Goal: Task Accomplishment & Management: Manage account settings

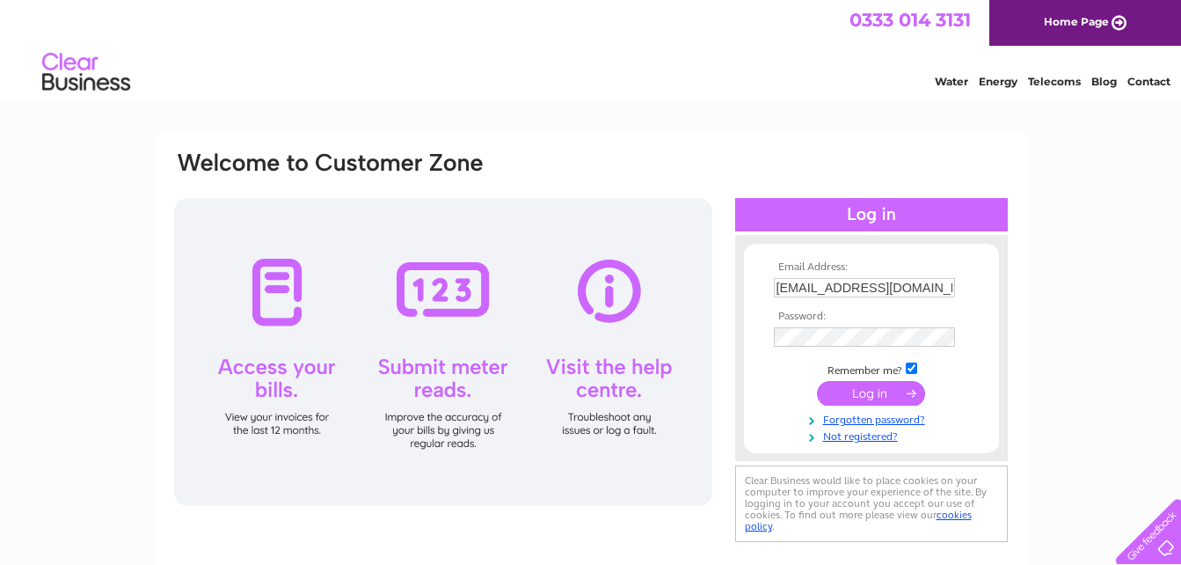
click at [860, 393] on input "submit" at bounding box center [871, 393] width 108 height 25
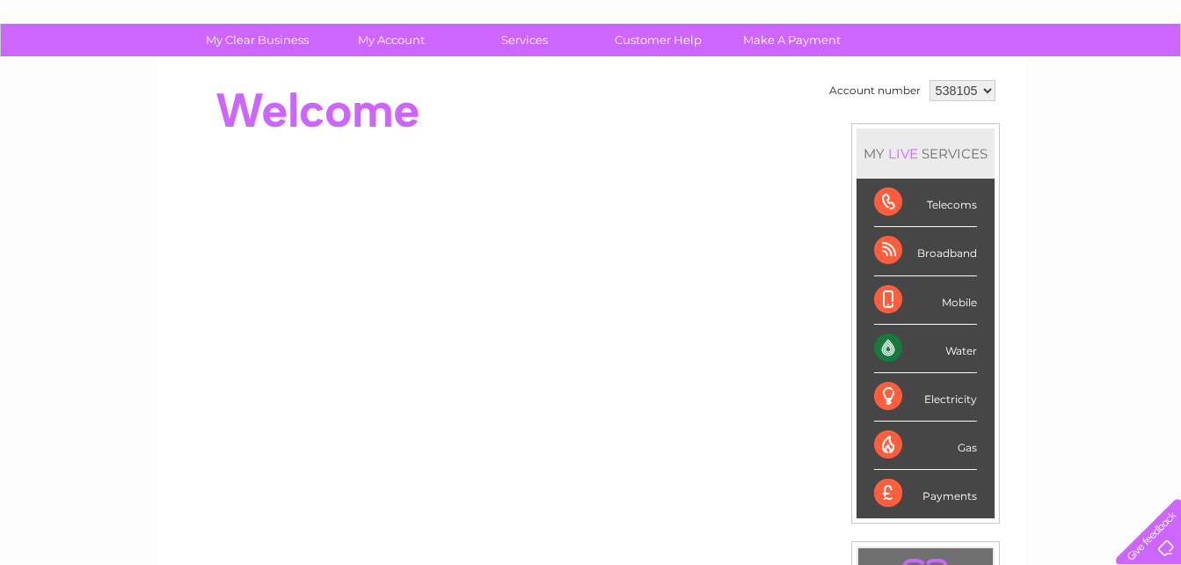
scroll to position [116, 0]
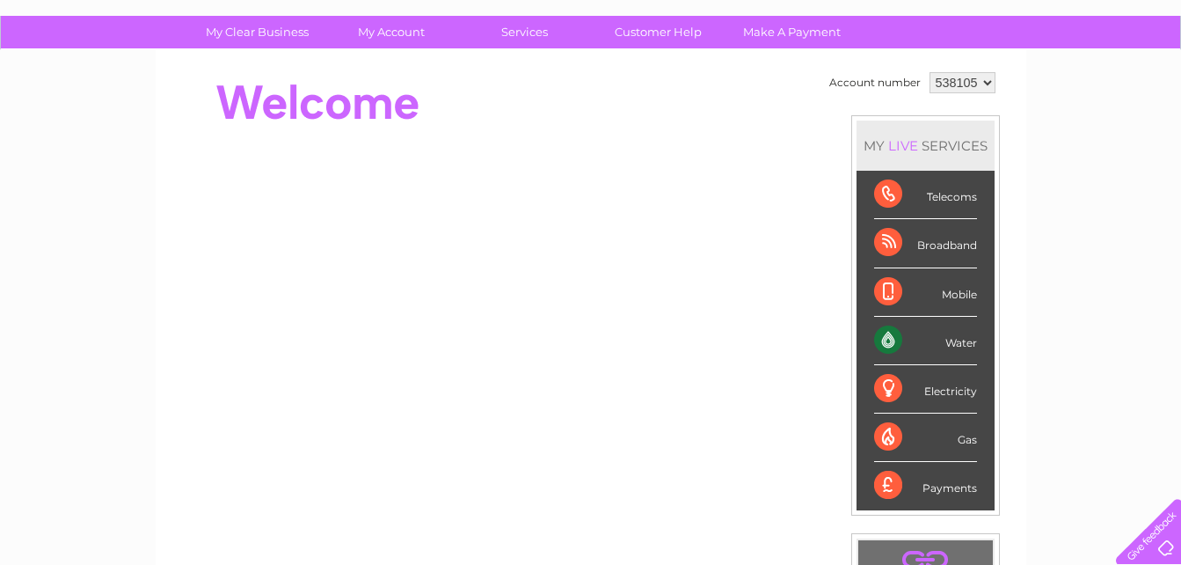
click at [985, 81] on select "538105" at bounding box center [962, 82] width 66 height 21
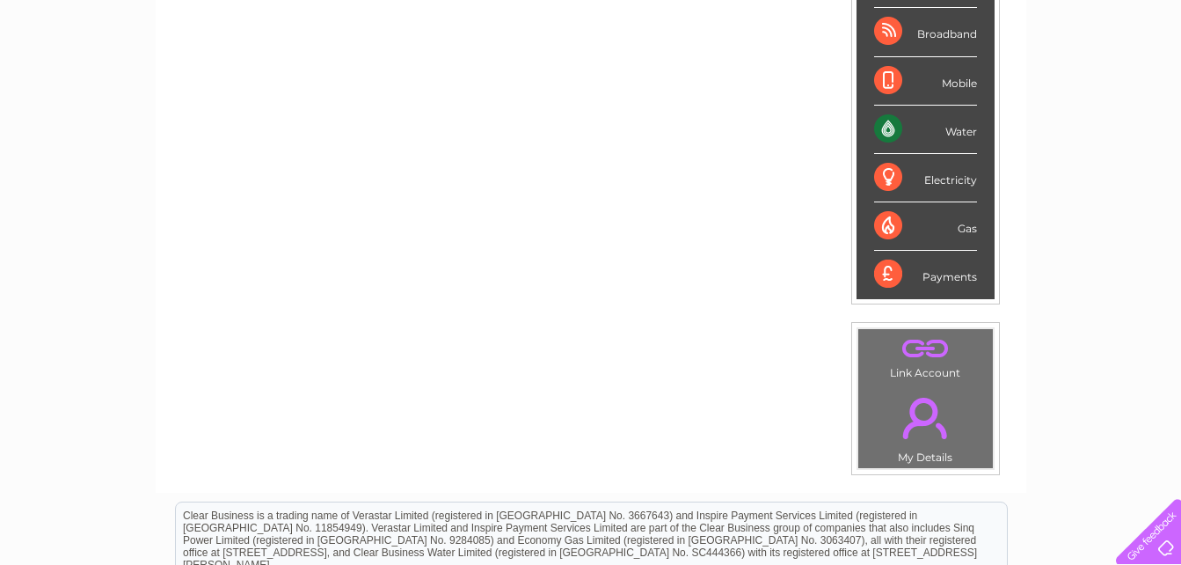
scroll to position [332, 0]
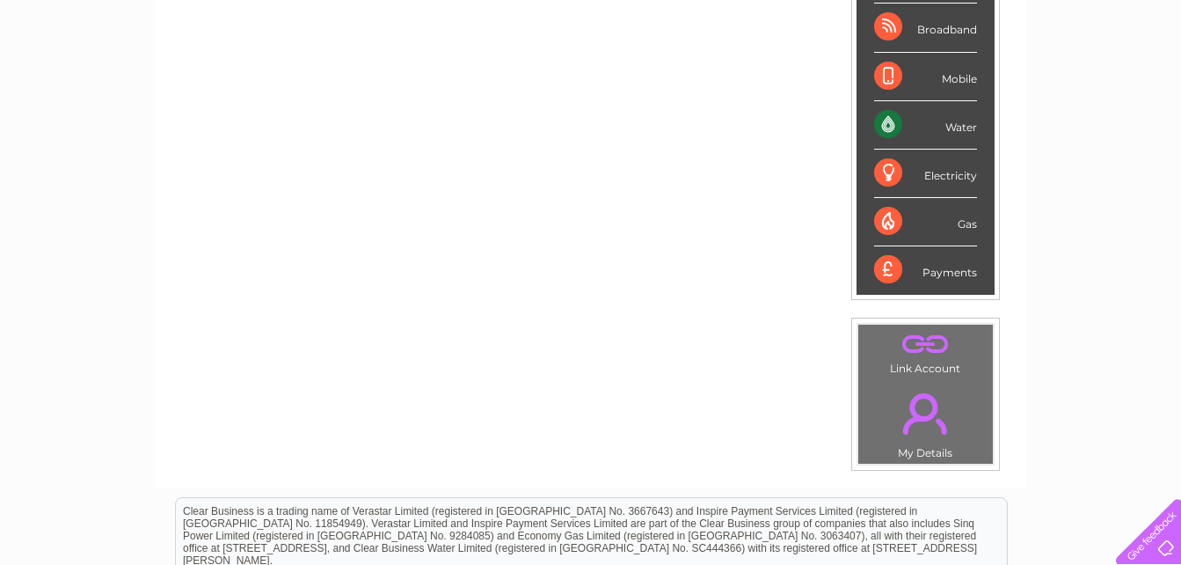
click at [918, 352] on link "." at bounding box center [926, 344] width 126 height 31
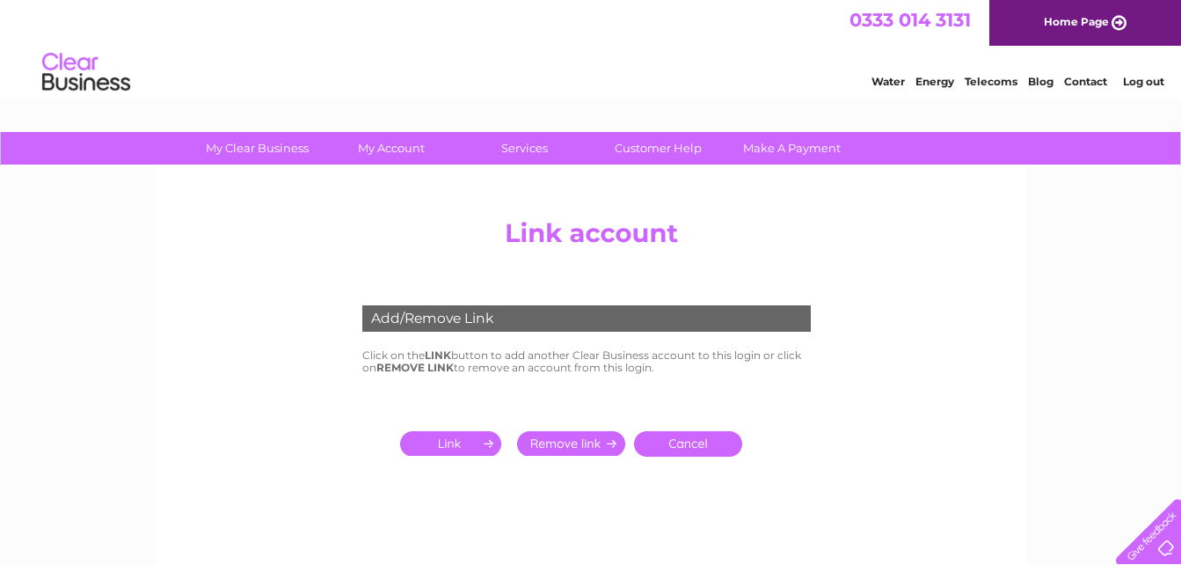
click at [878, 80] on link "Water" at bounding box center [887, 81] width 33 height 13
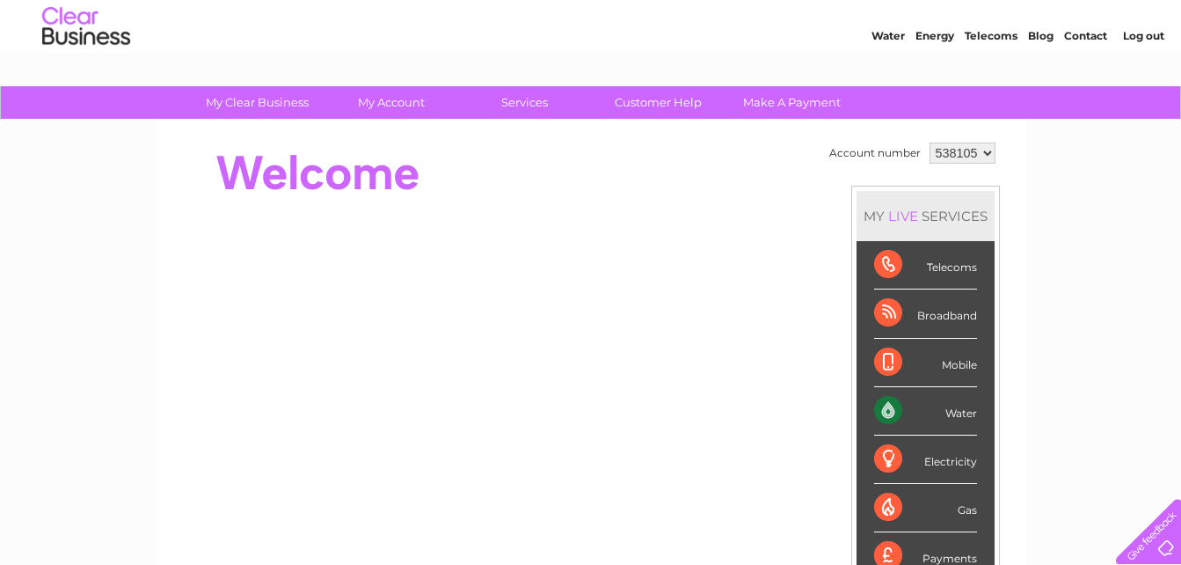
scroll to position [130, 0]
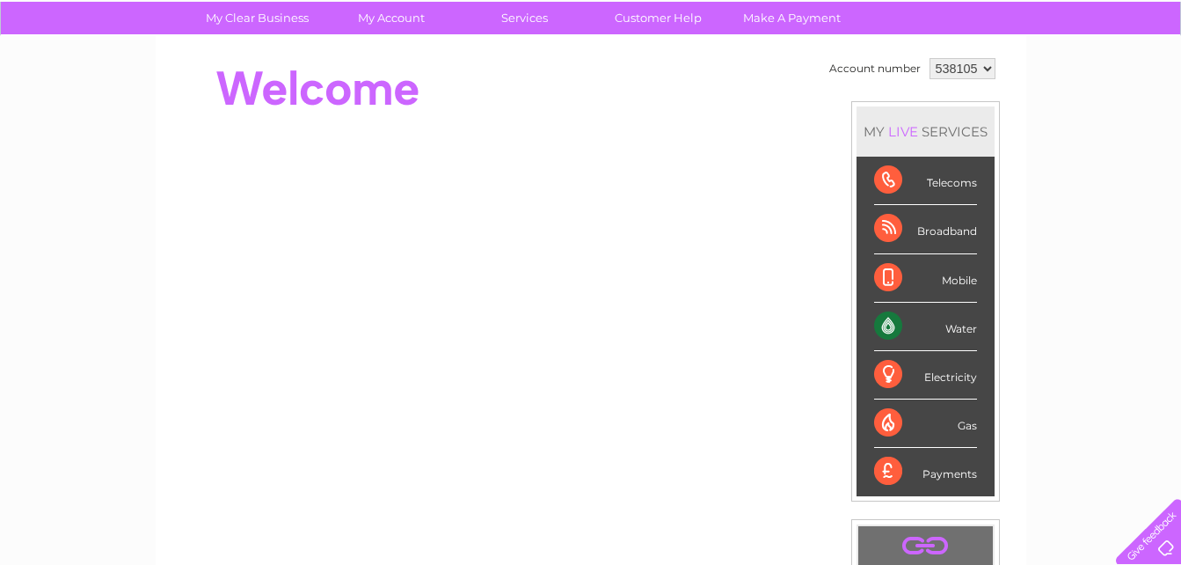
click at [922, 373] on div "Electricity" at bounding box center [925, 375] width 103 height 48
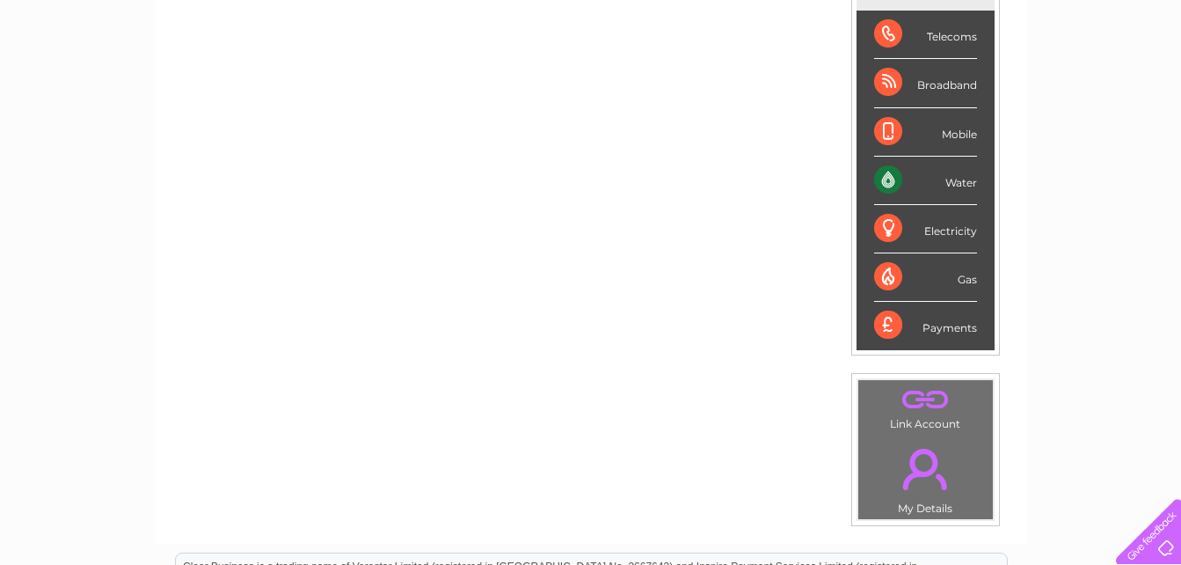
scroll to position [310, 0]
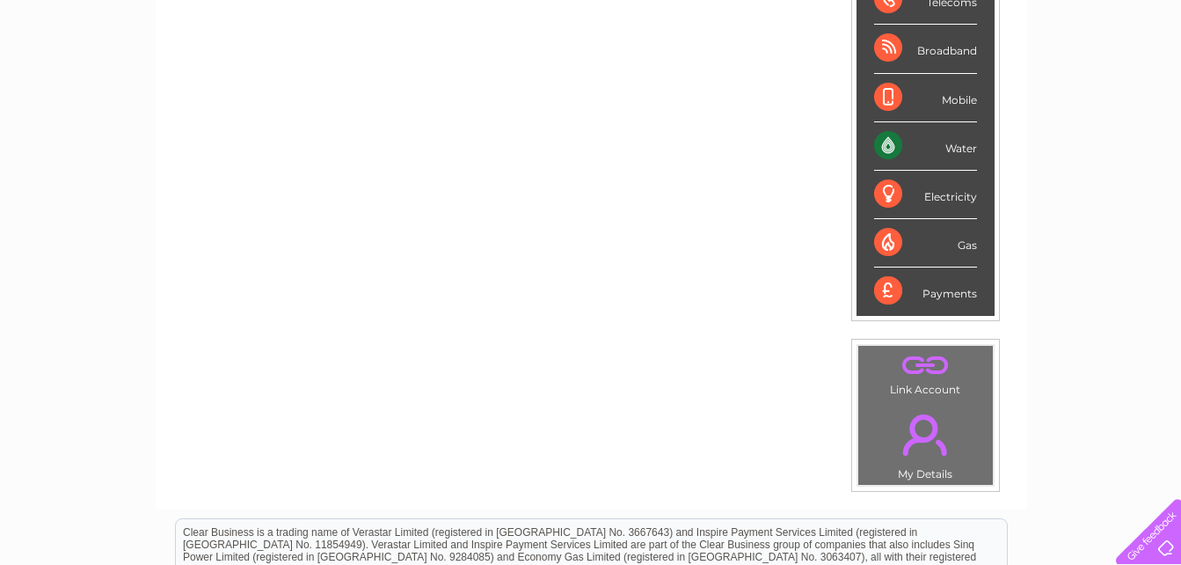
click at [924, 443] on link "." at bounding box center [926, 435] width 126 height 62
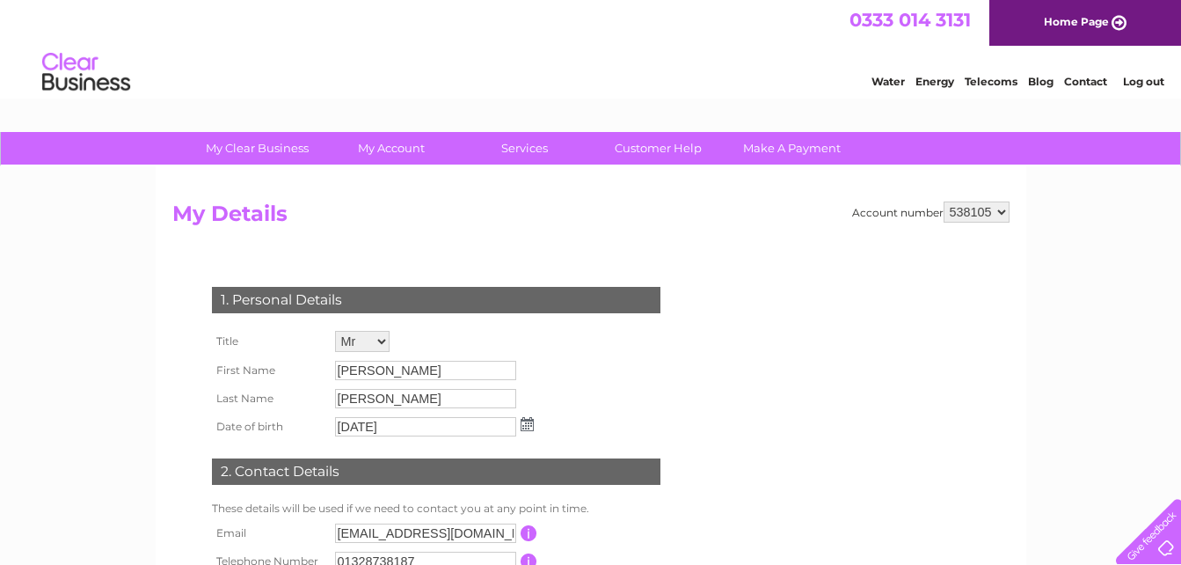
click at [885, 81] on link "Water" at bounding box center [887, 81] width 33 height 13
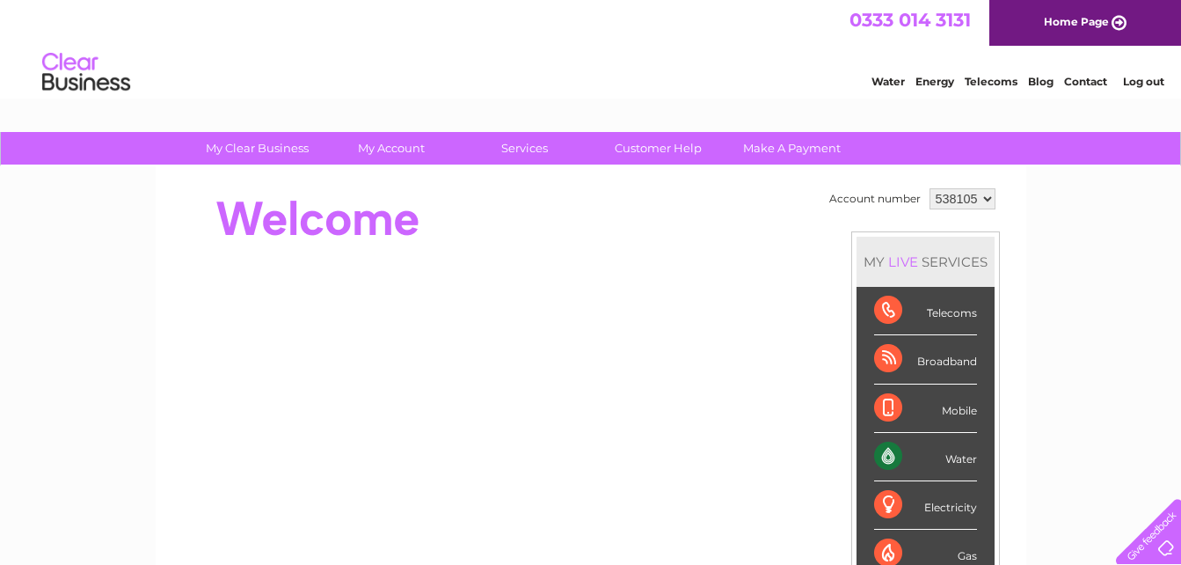
click at [987, 203] on select "538105" at bounding box center [962, 198] width 66 height 21
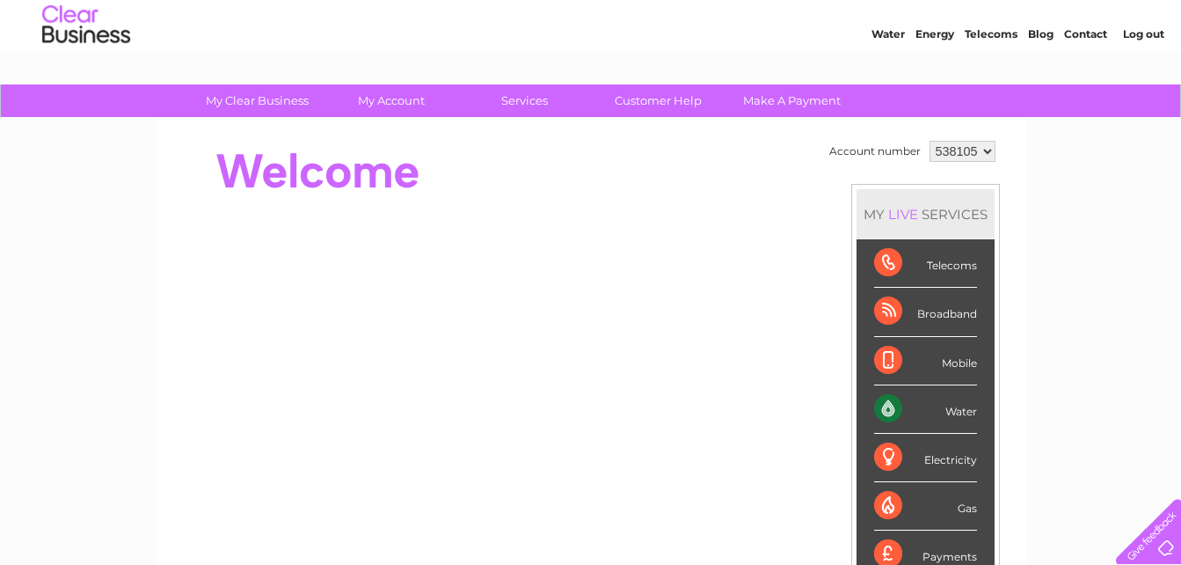
scroll to position [44, 0]
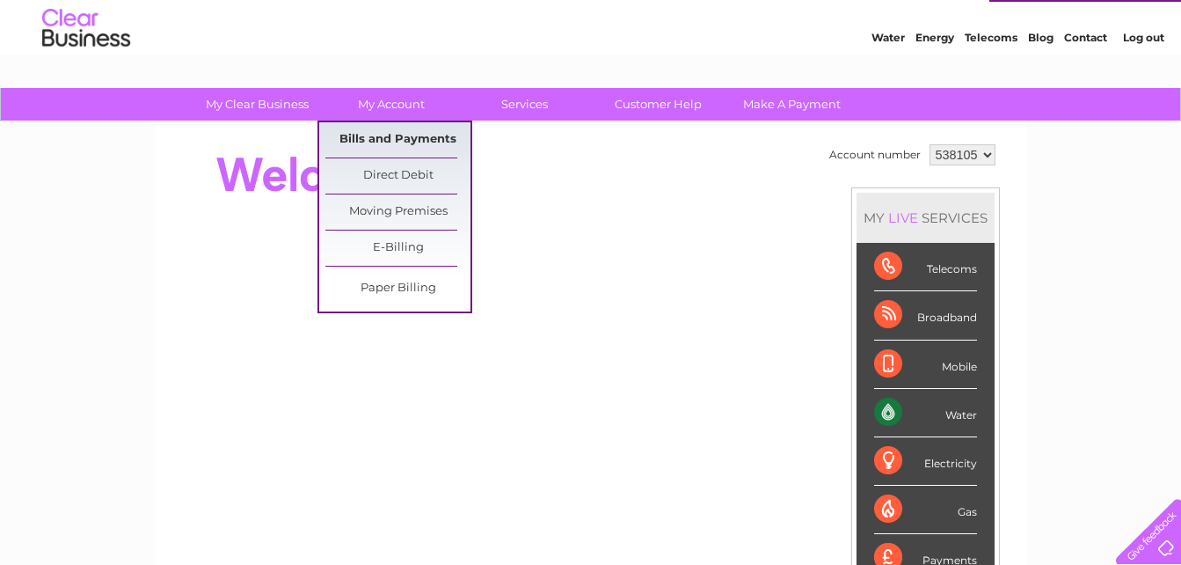
click at [390, 135] on link "Bills and Payments" at bounding box center [397, 139] width 145 height 35
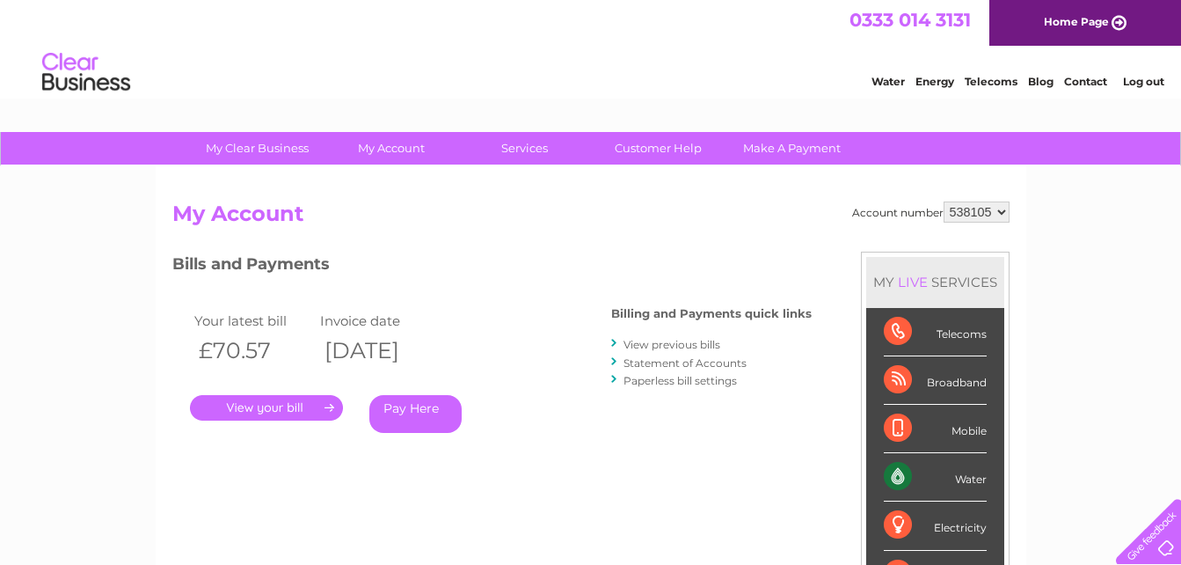
click at [266, 404] on link "." at bounding box center [266, 408] width 153 height 26
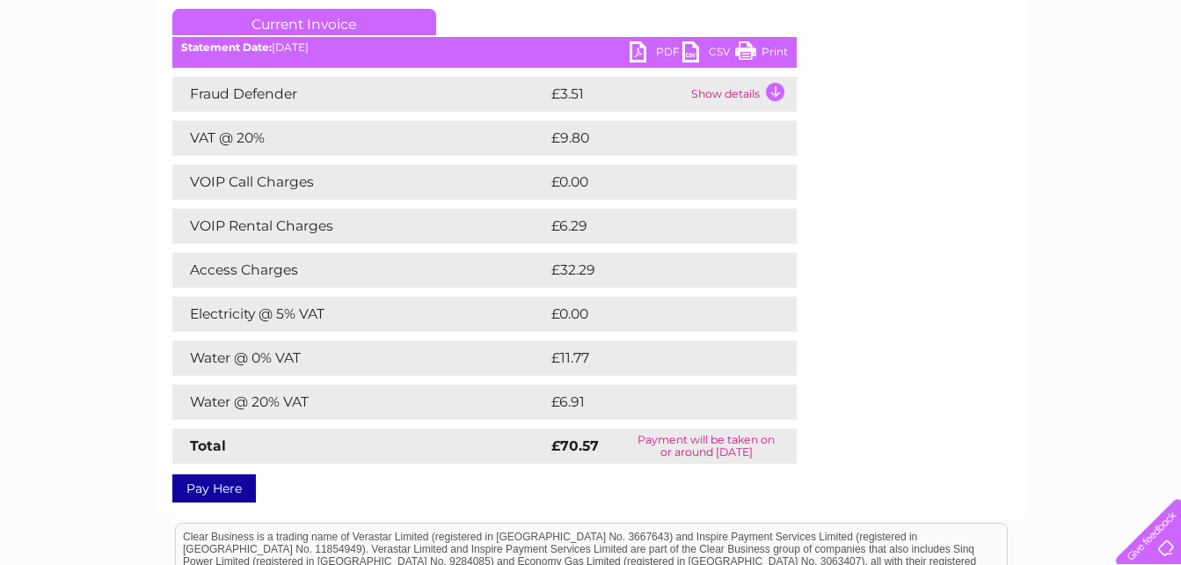
scroll to position [248, 0]
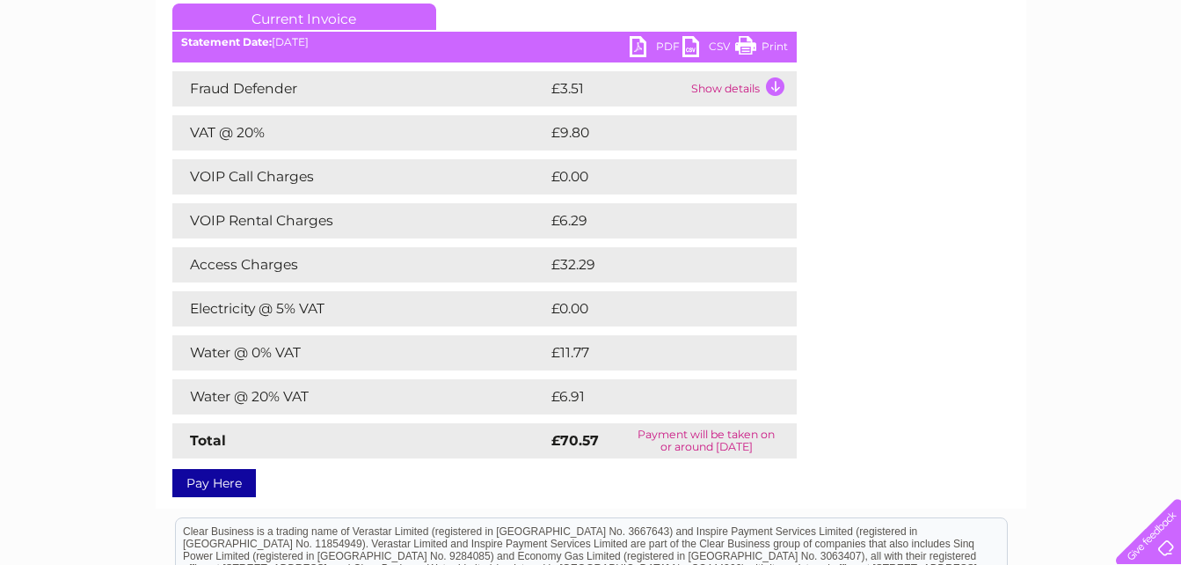
click at [658, 44] on link "PDF" at bounding box center [656, 49] width 53 height 26
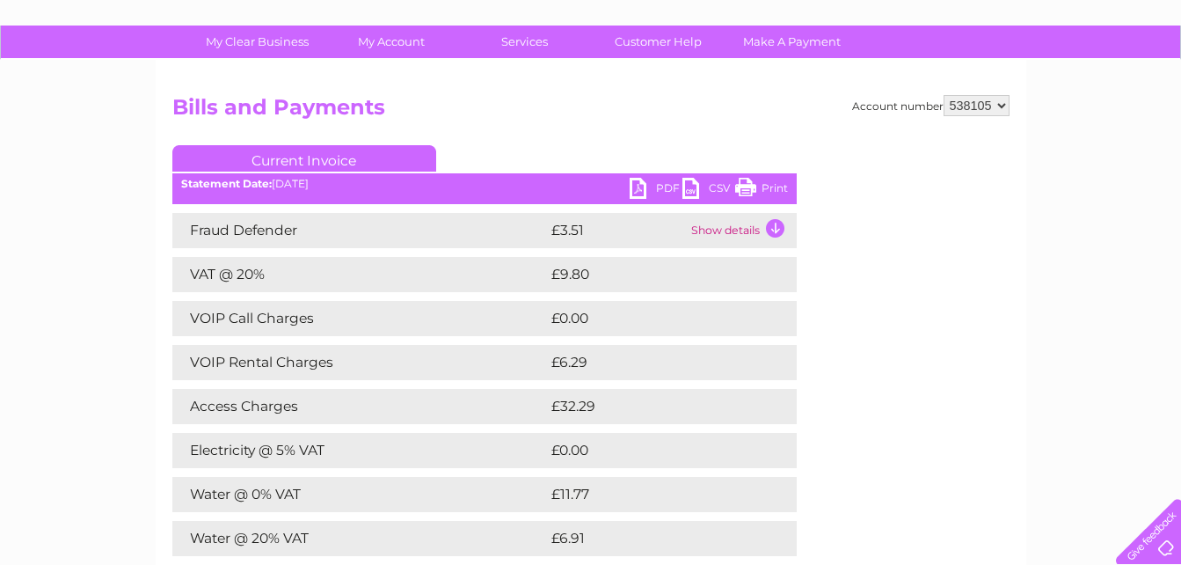
scroll to position [55, 0]
